Goal: Task Accomplishment & Management: Complete application form

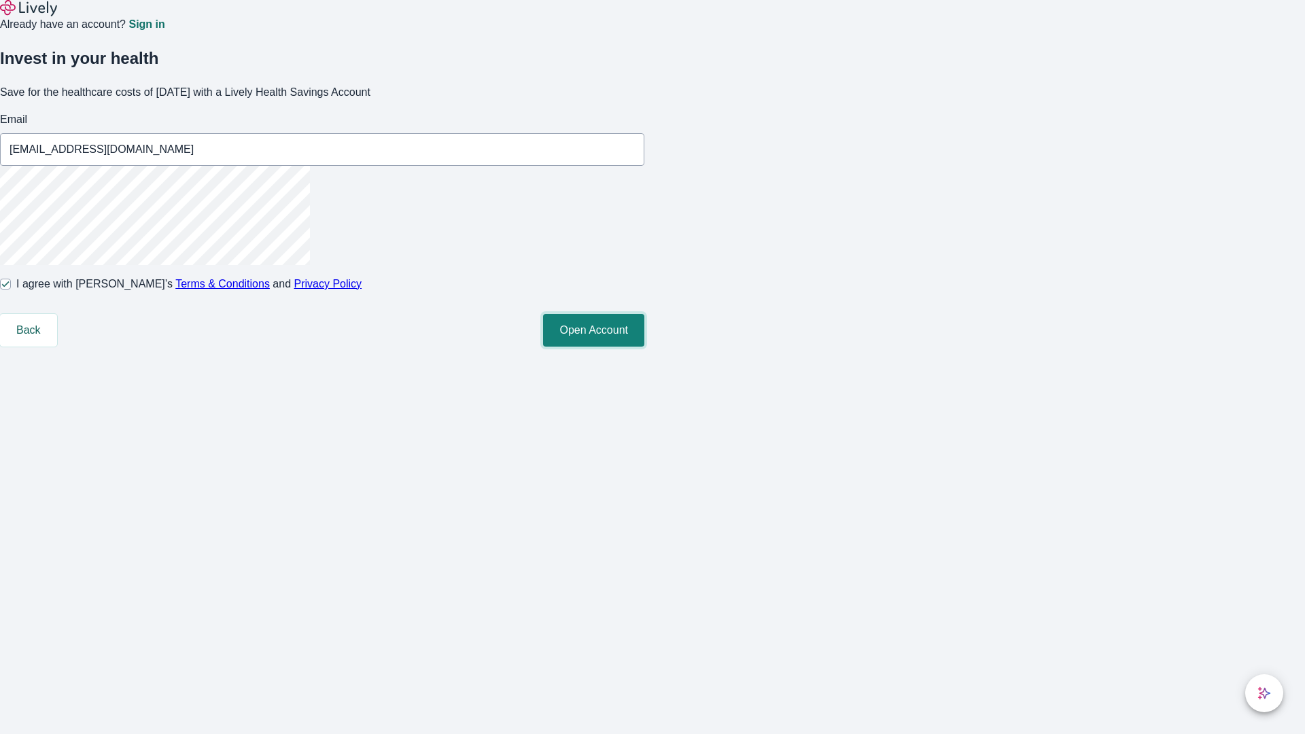
click at [645, 347] on button "Open Account" at bounding box center [593, 330] width 101 height 33
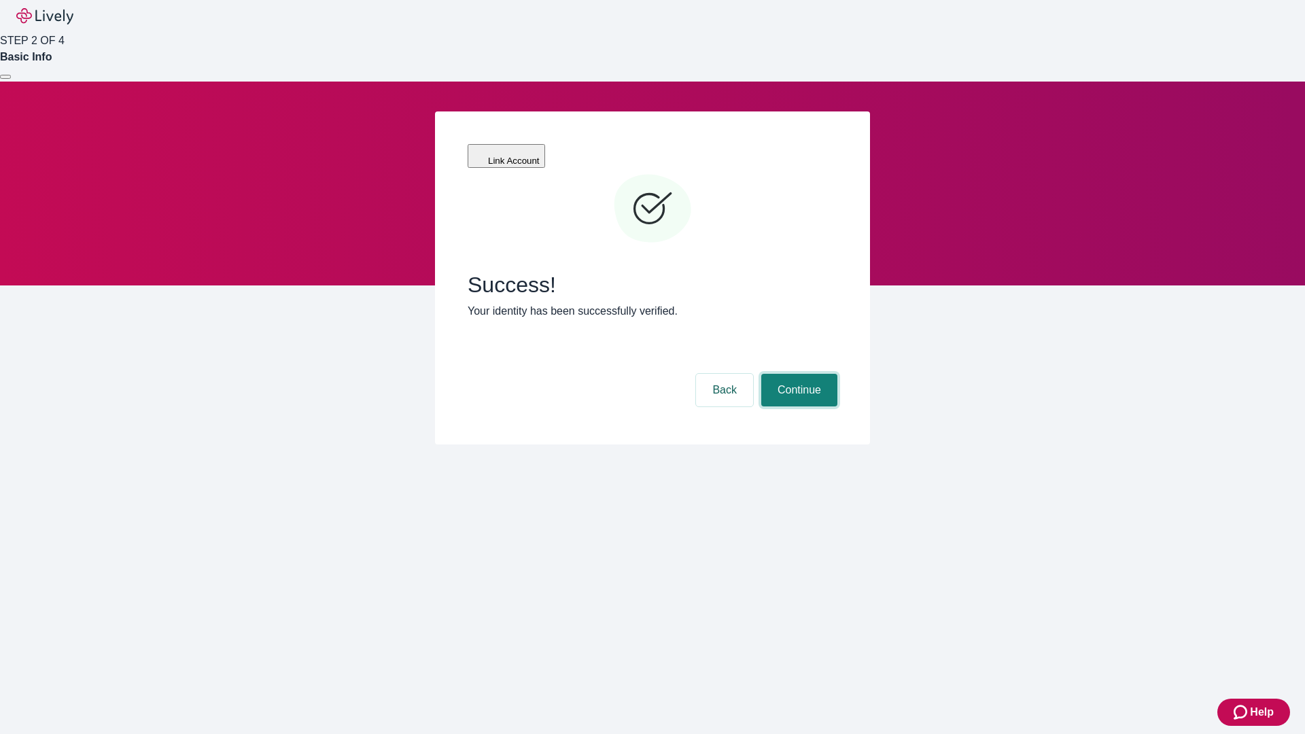
click at [798, 374] on button "Continue" at bounding box center [799, 390] width 76 height 33
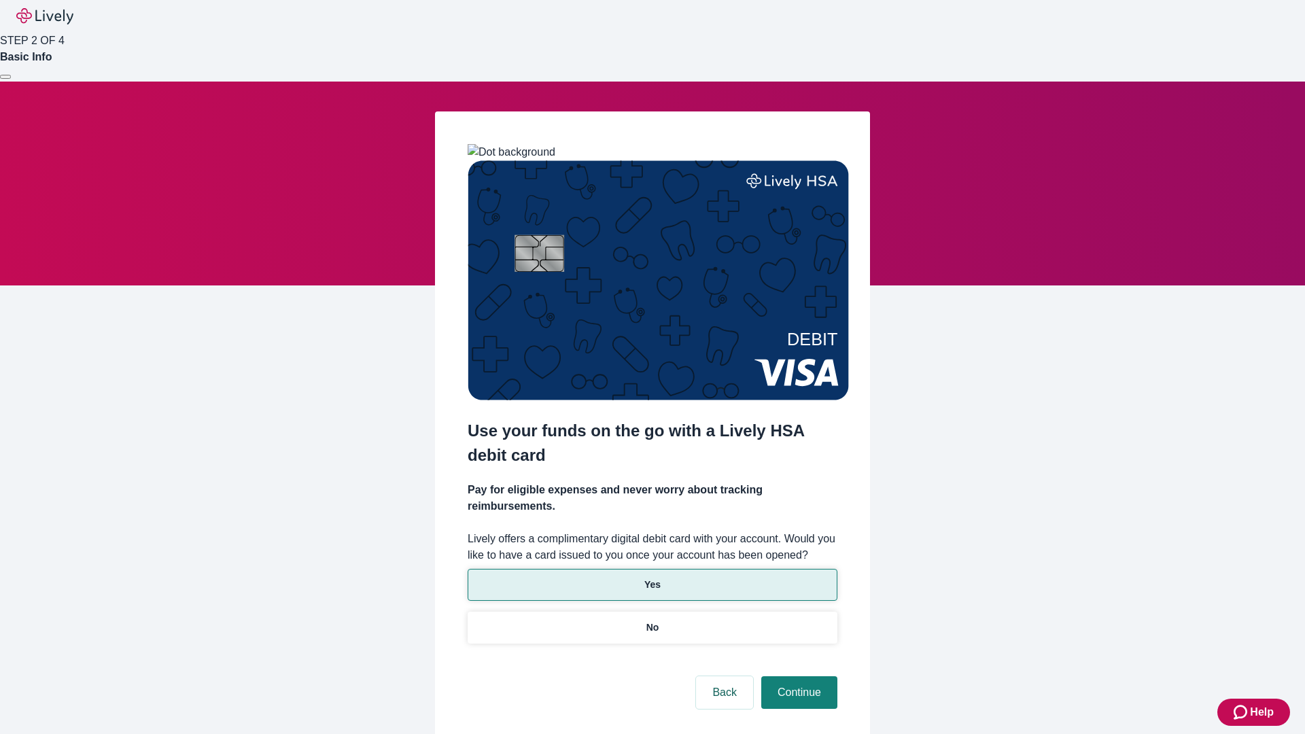
click at [652, 578] on p "Yes" at bounding box center [653, 585] width 16 height 14
click at [798, 676] on button "Continue" at bounding box center [799, 692] width 76 height 33
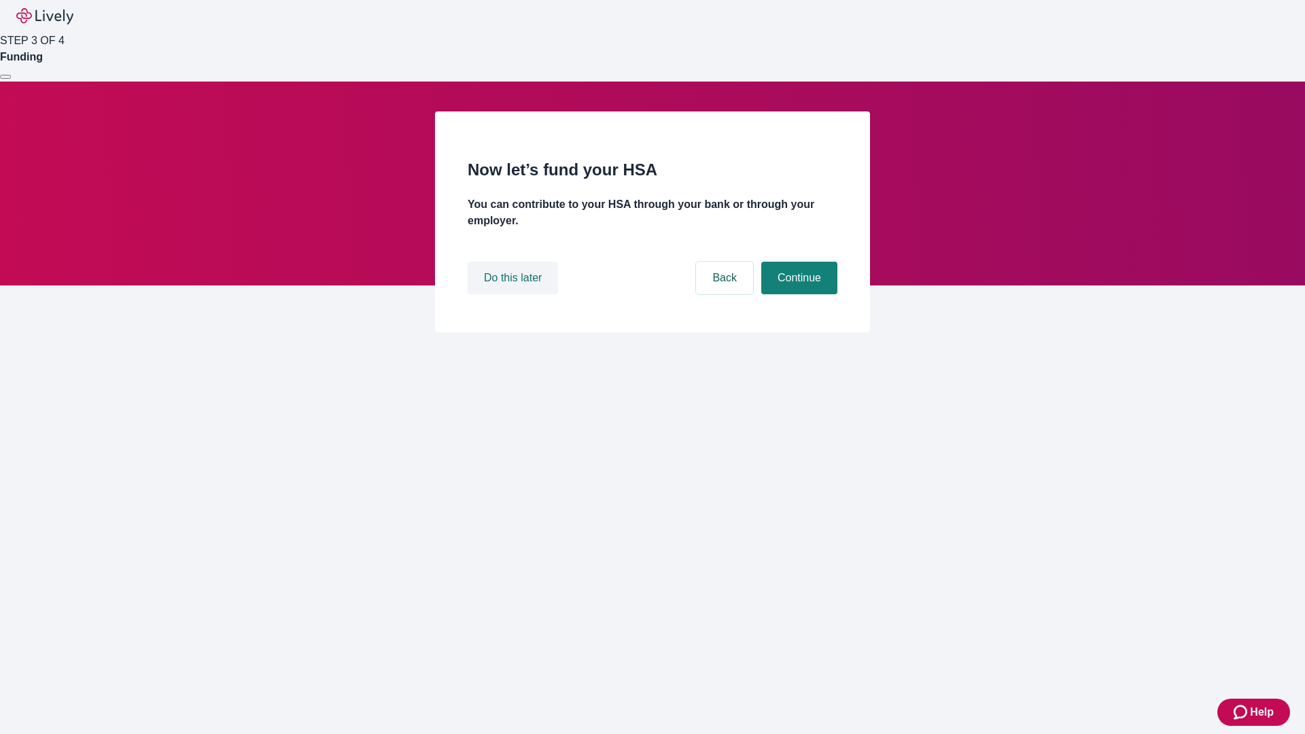
click at [515, 294] on button "Do this later" at bounding box center [513, 278] width 90 height 33
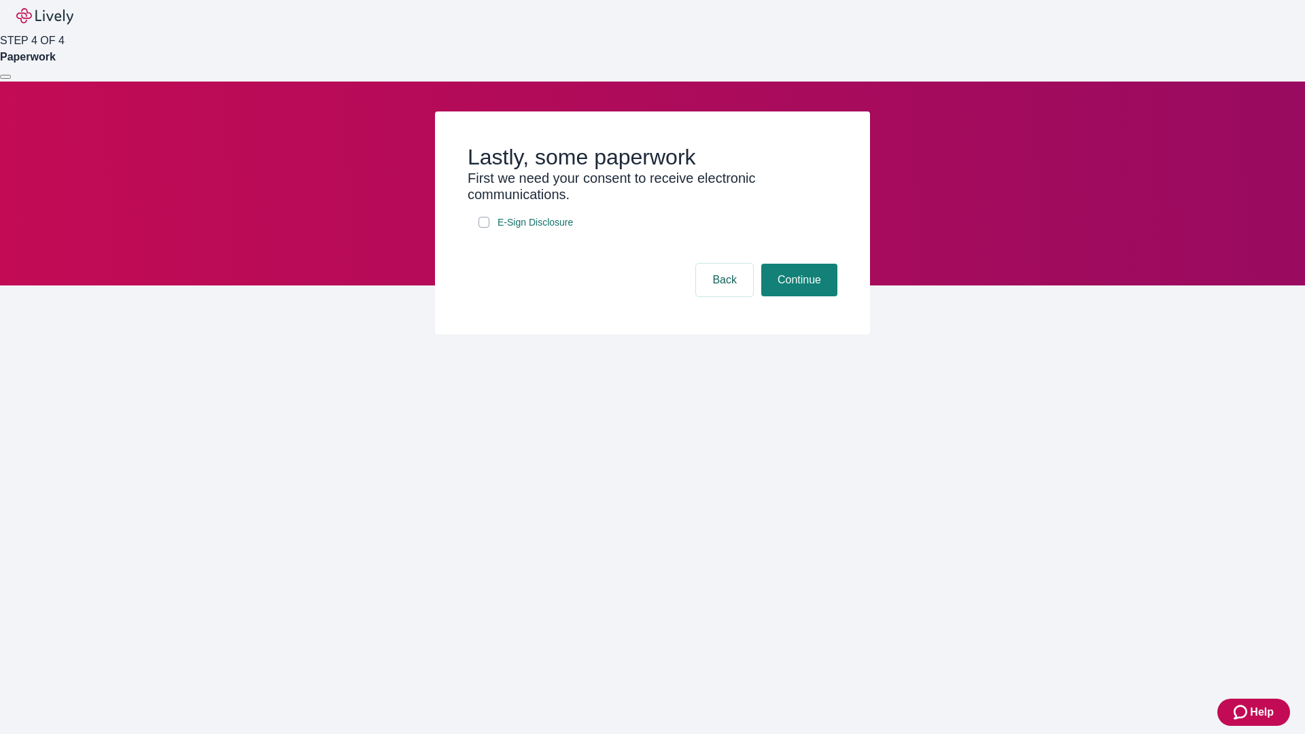
click at [484, 228] on input "E-Sign Disclosure" at bounding box center [484, 222] width 11 height 11
checkbox input "true"
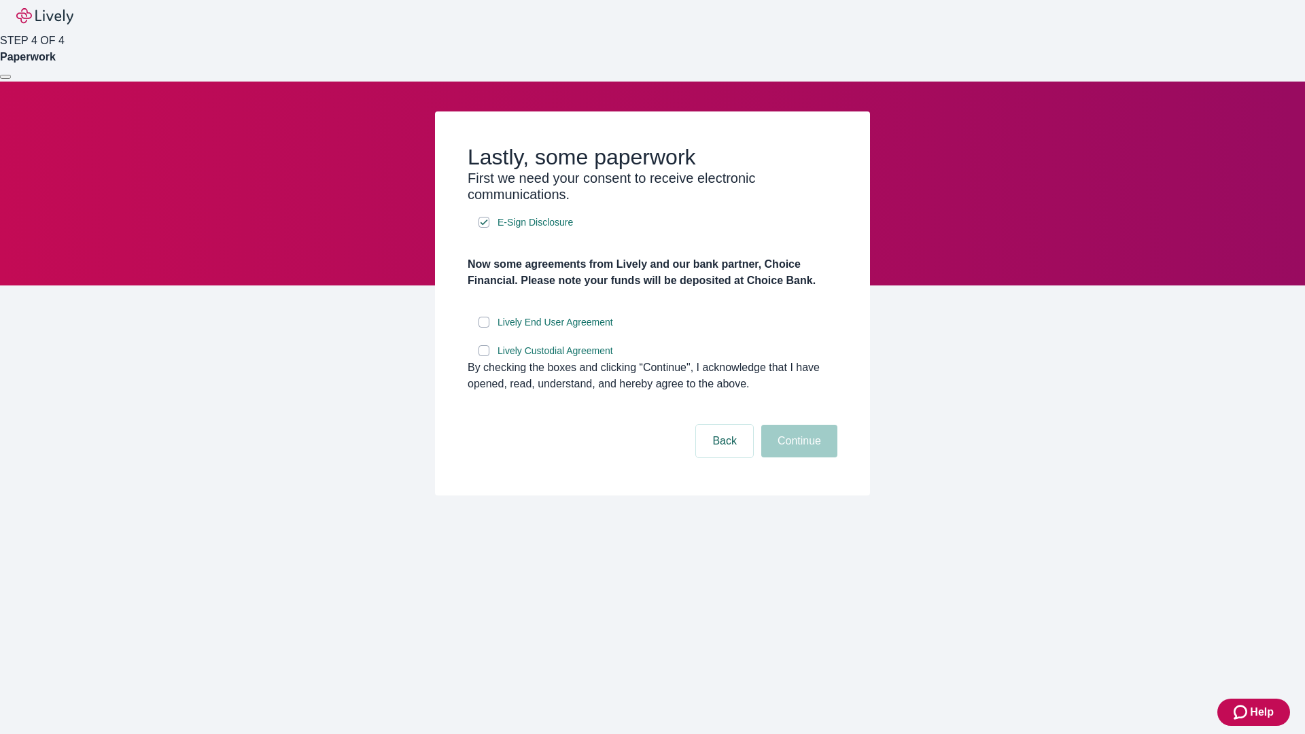
click at [484, 328] on input "Lively End User Agreement" at bounding box center [484, 322] width 11 height 11
checkbox input "true"
click at [484, 356] on input "Lively Custodial Agreement" at bounding box center [484, 350] width 11 height 11
checkbox input "true"
click at [798, 458] on button "Continue" at bounding box center [799, 441] width 76 height 33
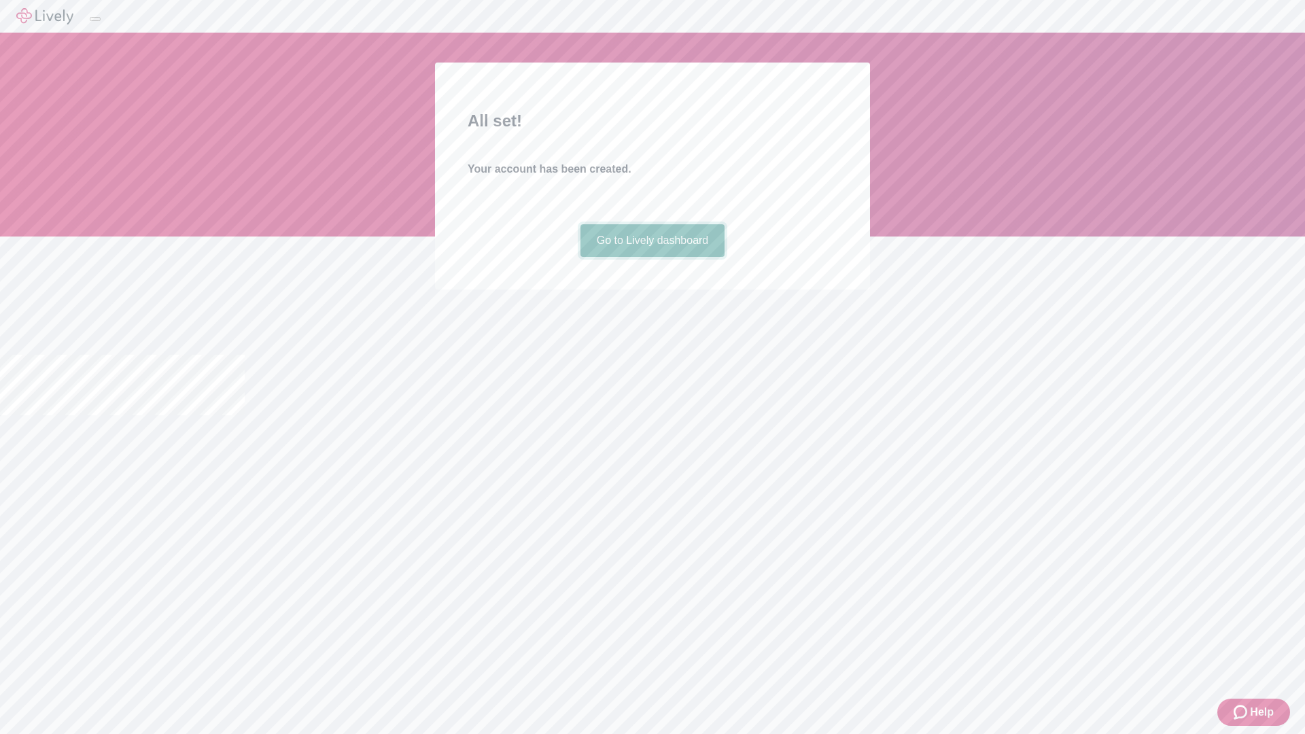
click at [652, 257] on link "Go to Lively dashboard" at bounding box center [653, 240] width 145 height 33
